Goal: Task Accomplishment & Management: Complete application form

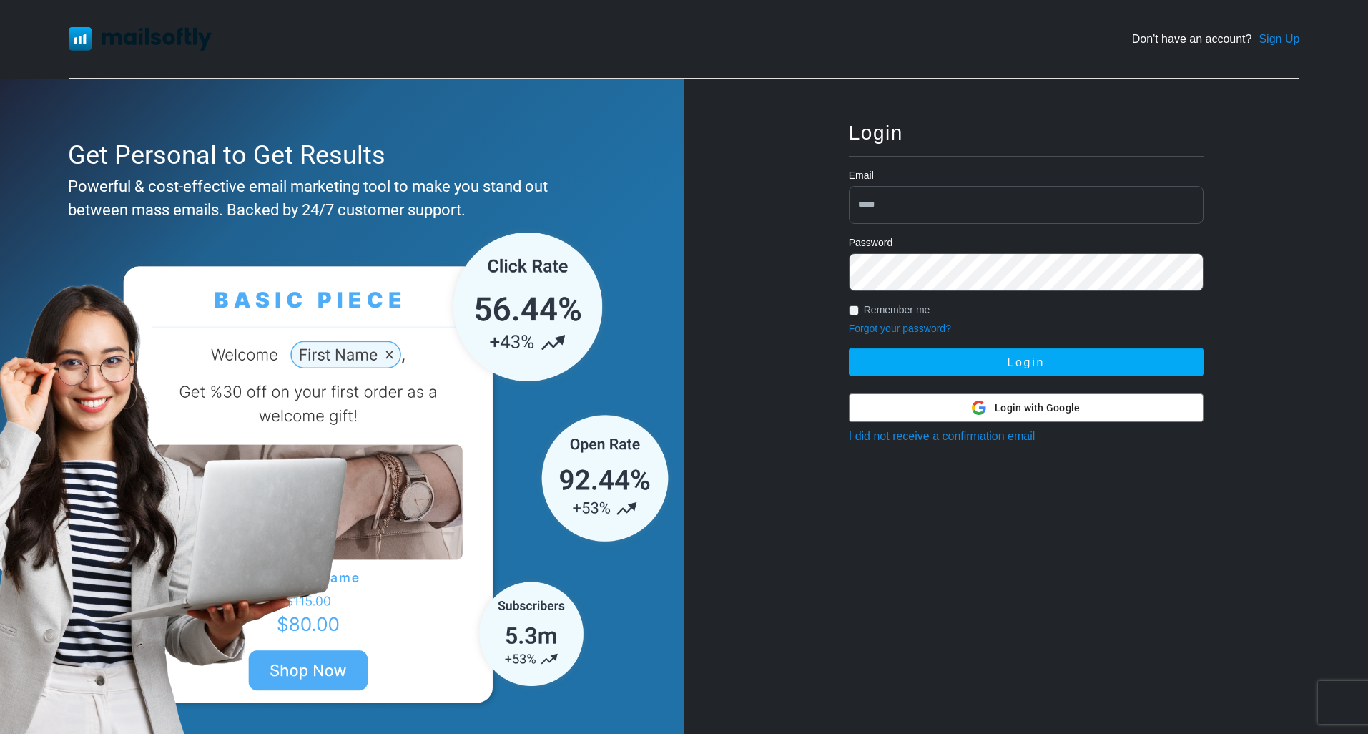
click at [938, 201] on input "email" at bounding box center [1026, 205] width 355 height 38
click at [987, 436] on link "I did not receive a confirmation email" at bounding box center [942, 436] width 187 height 12
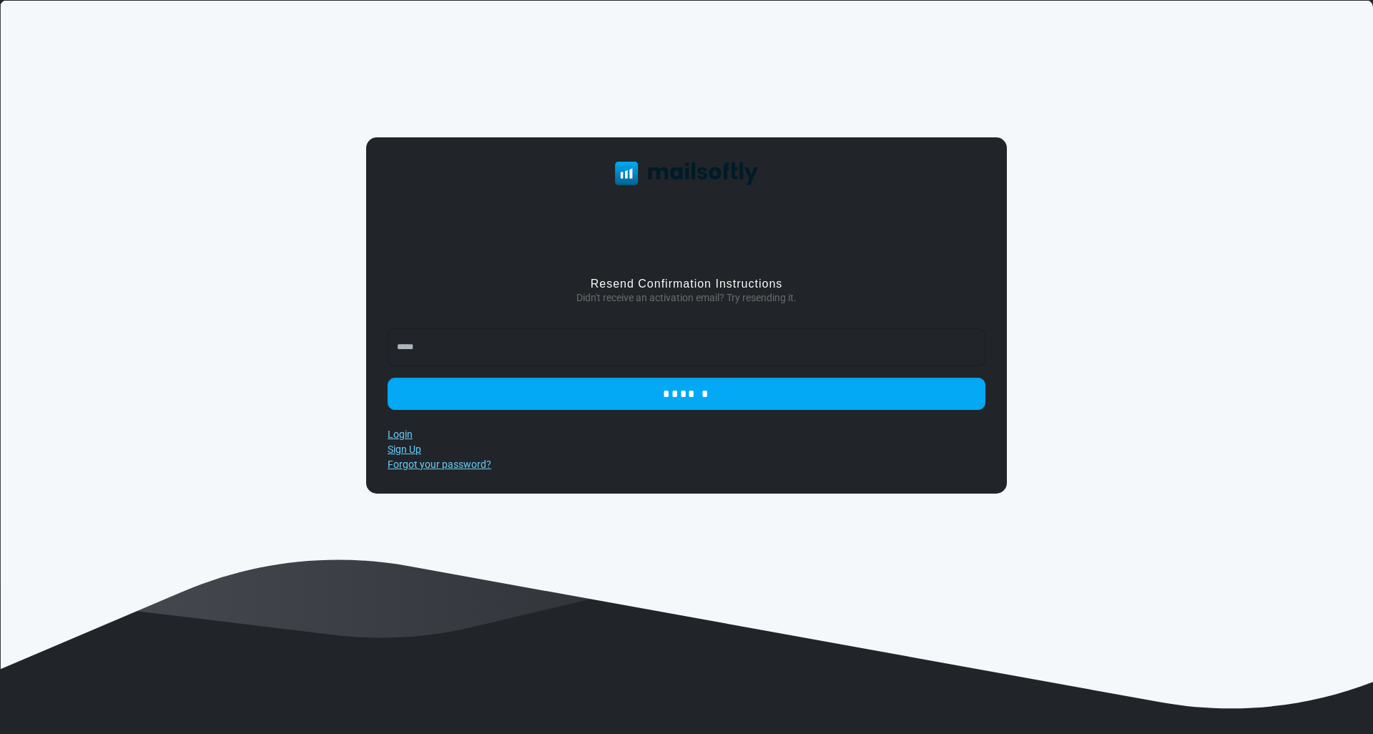
click at [584, 338] on input "email" at bounding box center [687, 347] width 598 height 38
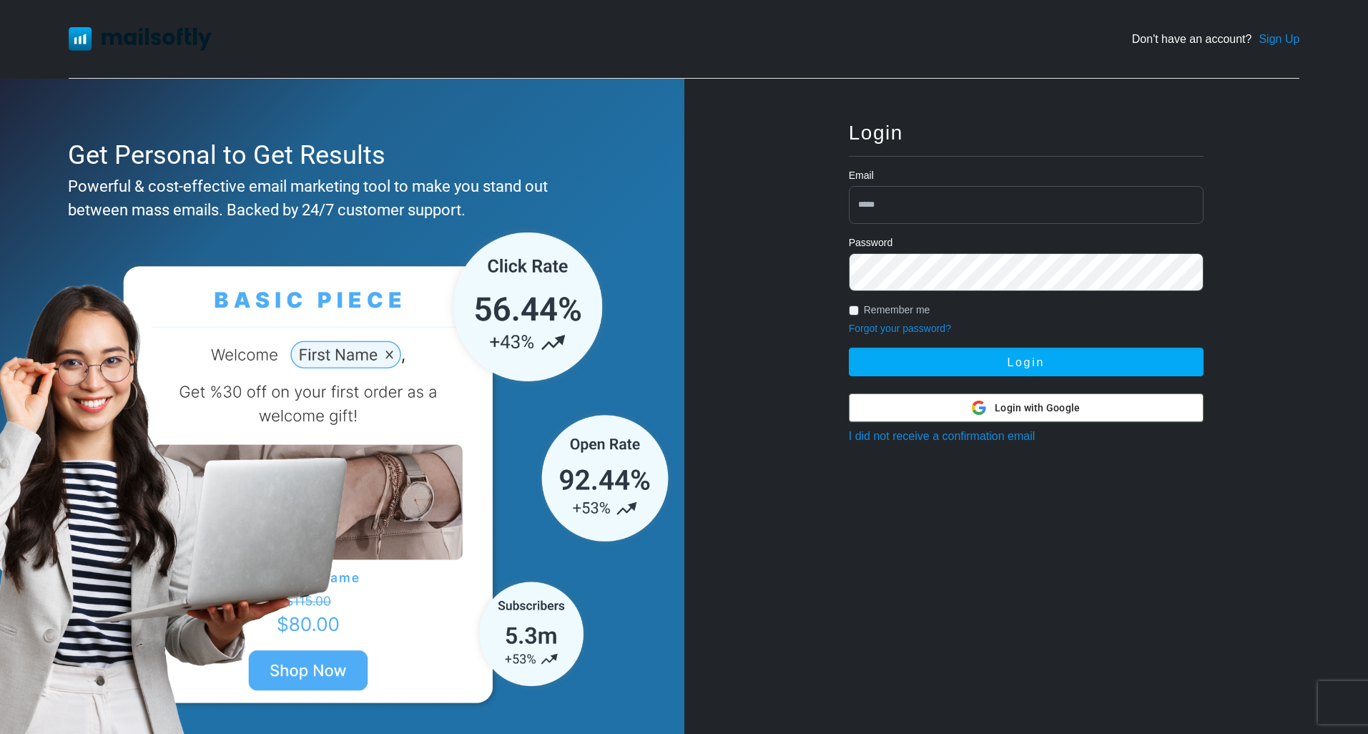
click at [982, 405] on icon at bounding box center [979, 408] width 14 height 14
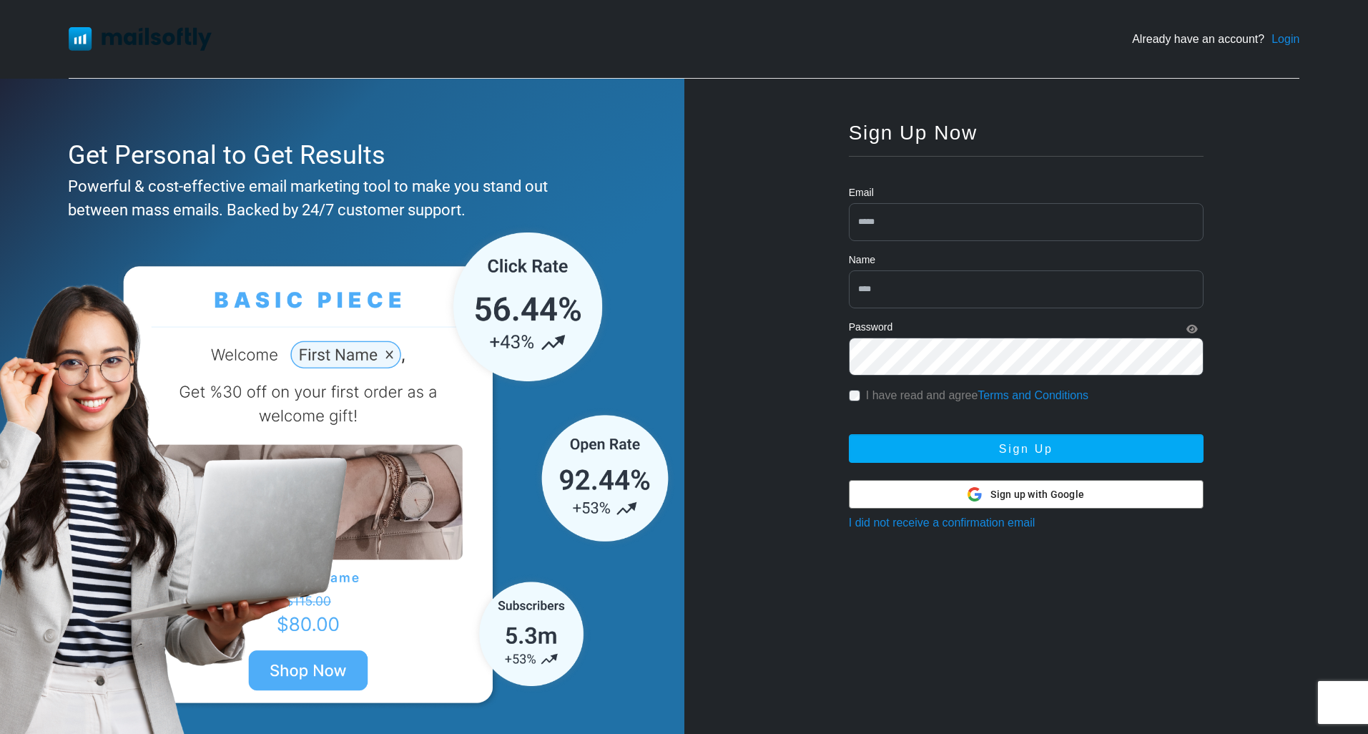
click at [1286, 38] on link "Login" at bounding box center [1286, 39] width 28 height 17
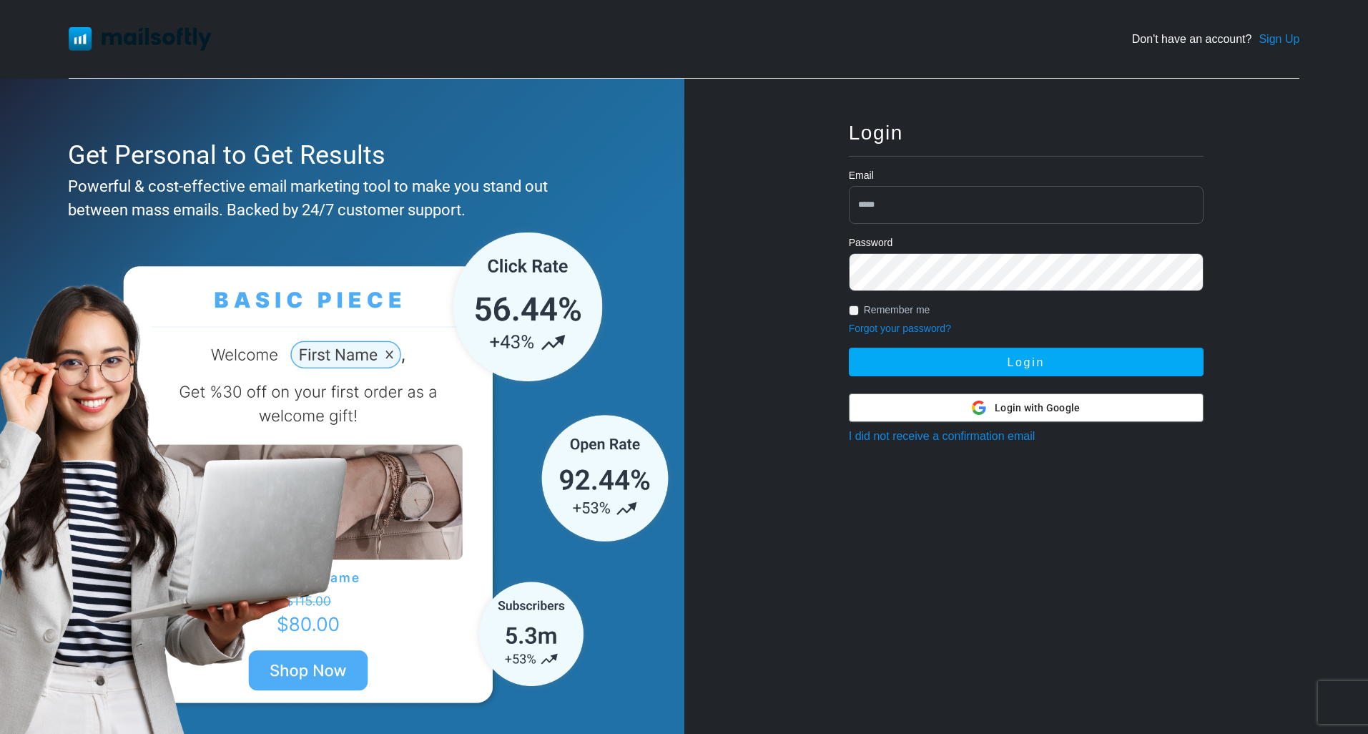
click at [1064, 413] on span "Login with Google" at bounding box center [1037, 408] width 85 height 15
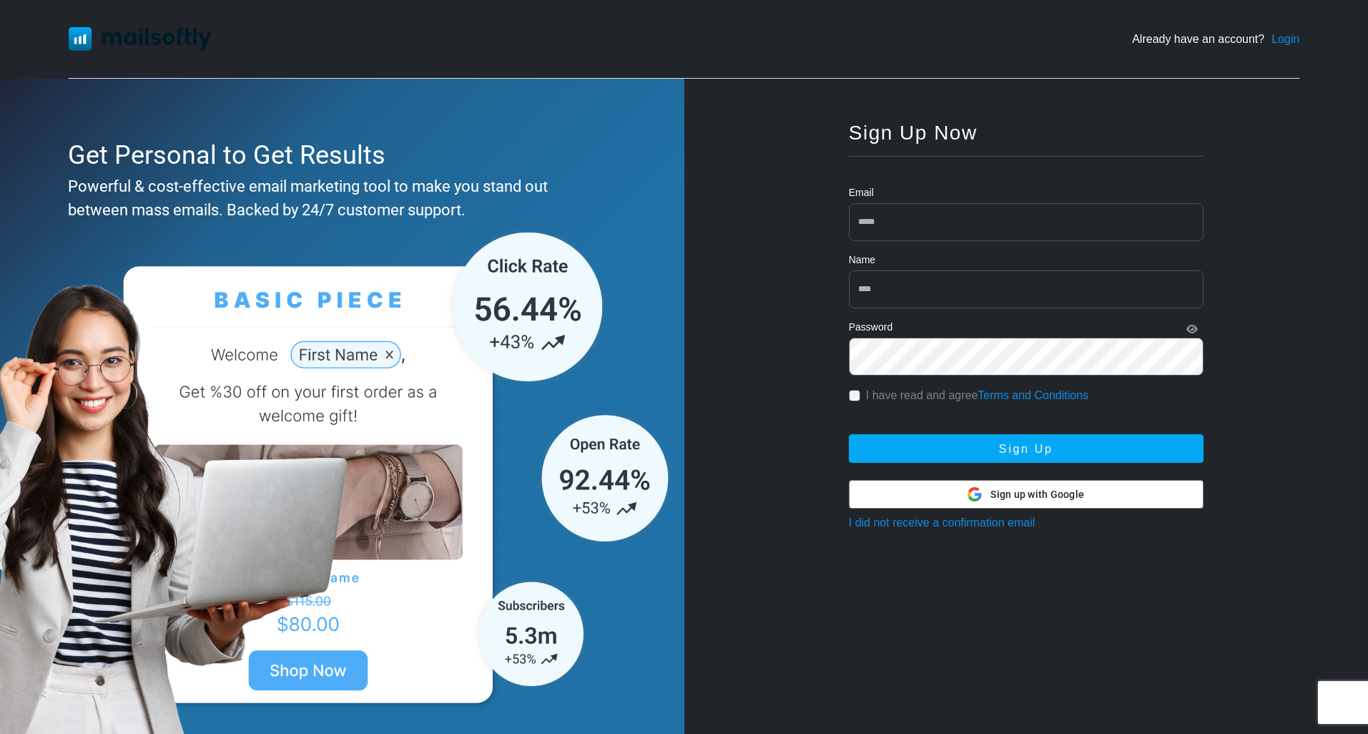
click at [181, 39] on img at bounding box center [140, 38] width 143 height 23
